Goal: Transaction & Acquisition: Purchase product/service

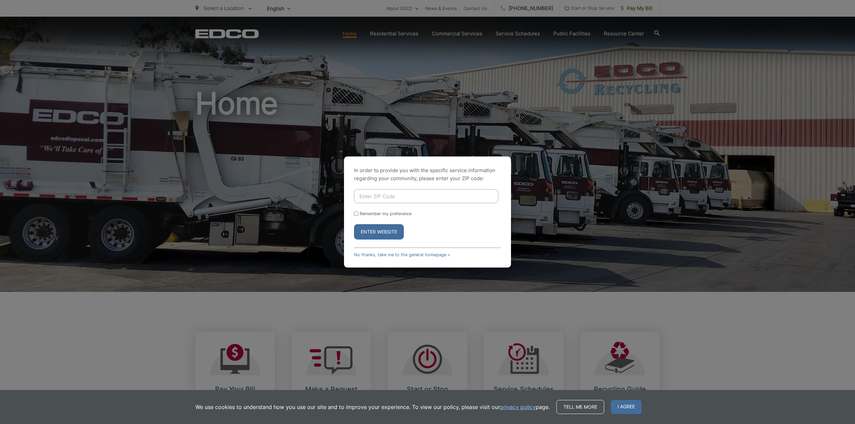
click at [365, 235] on button "Enter Website" at bounding box center [379, 231] width 50 height 15
click at [488, 96] on div "In order to provide you with the specific service information regarding your co…" at bounding box center [427, 212] width 855 height 424
click at [388, 194] on input "Enter ZIP Code" at bounding box center [426, 196] width 144 height 14
click at [404, 257] on link "No thanks, take me to the general homepage >" at bounding box center [402, 254] width 96 height 5
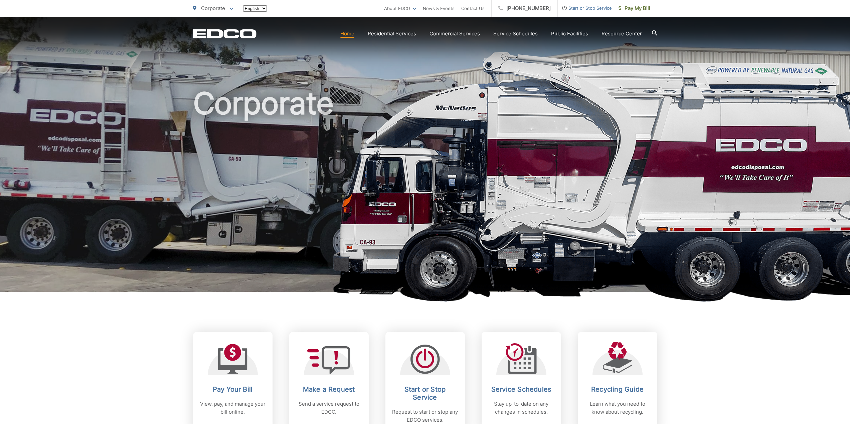
click at [404, 255] on h1 "Corporate" at bounding box center [425, 192] width 464 height 211
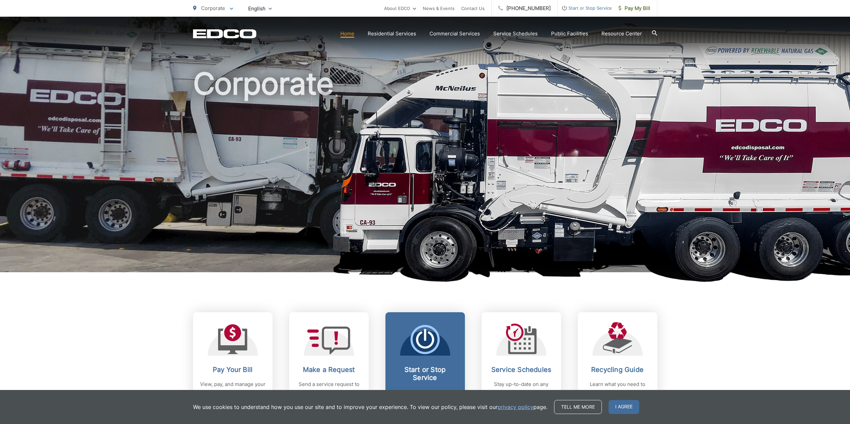
scroll to position [100, 0]
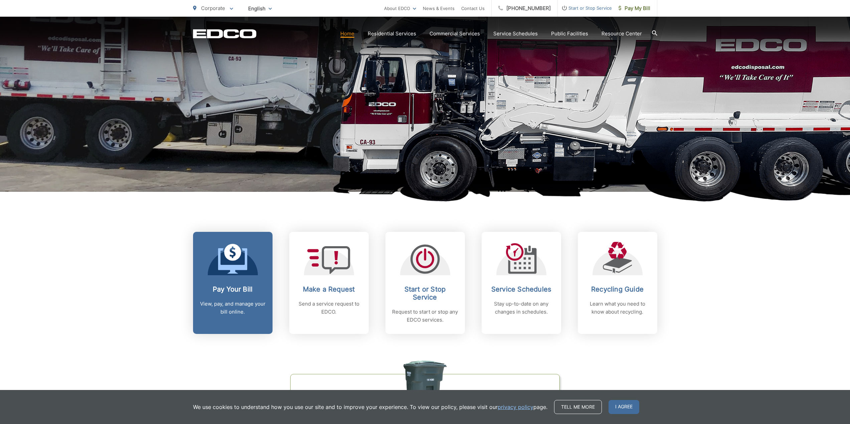
click at [215, 294] on div "Pay Your Bill View, pay, and manage your bill online." at bounding box center [233, 300] width 66 height 31
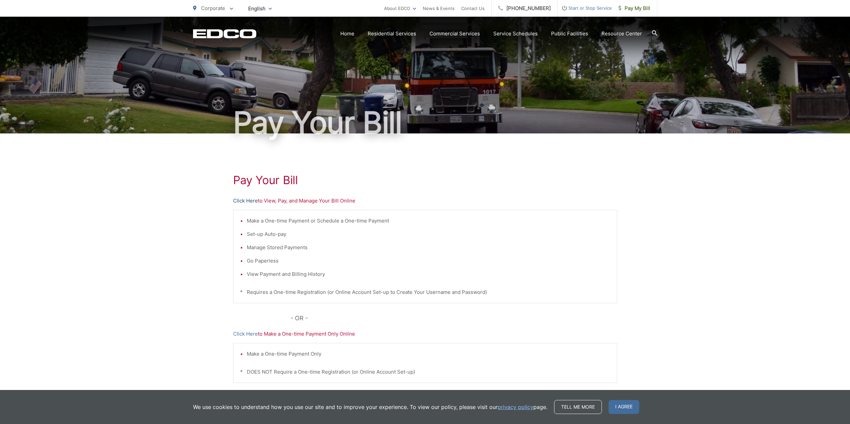
click at [251, 198] on link "Click Here" at bounding box center [245, 201] width 25 height 8
